Goal: Transaction & Acquisition: Purchase product/service

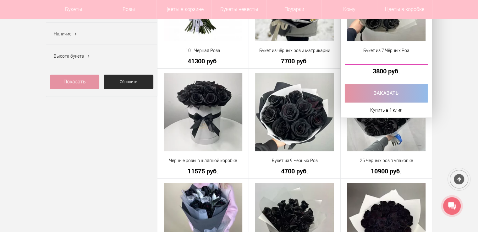
scroll to position [158, 0]
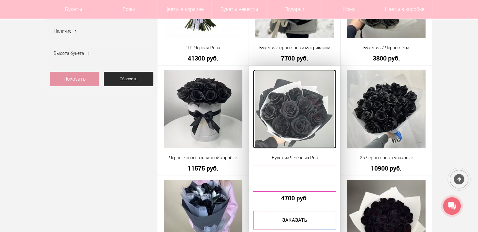
click at [314, 131] on img at bounding box center [294, 109] width 79 height 79
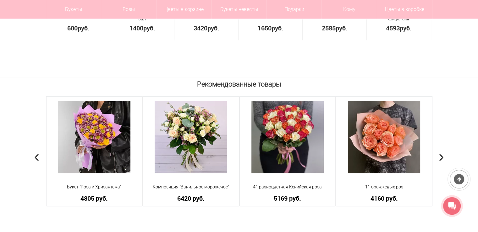
scroll to position [471, 0]
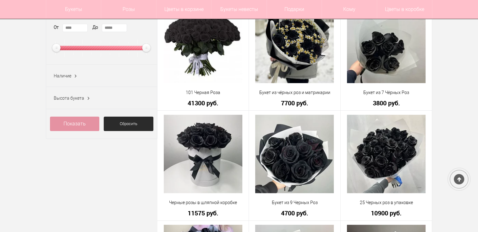
scroll to position [125, 0]
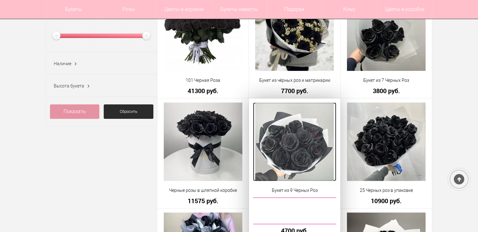
click at [282, 141] on img at bounding box center [294, 142] width 79 height 79
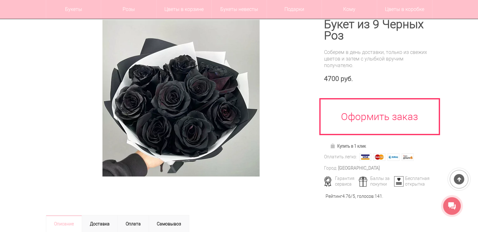
scroll to position [73, 0]
